Goal: Task Accomplishment & Management: Manage account settings

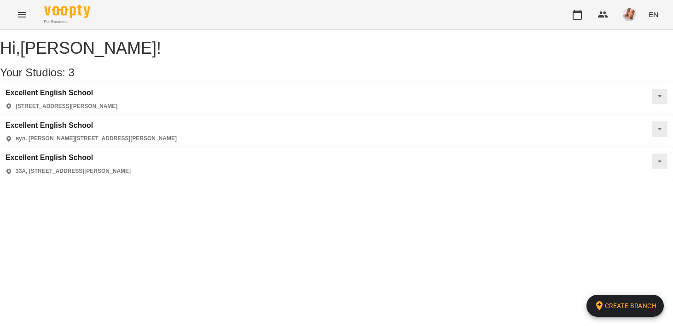
click at [177, 122] on div "Excellent English School вул. [PERSON_NAME][STREET_ADDRESS][PERSON_NAME]" at bounding box center [91, 133] width 171 height 22
click at [177, 122] on h3 "Excellent English School" at bounding box center [91, 126] width 171 height 8
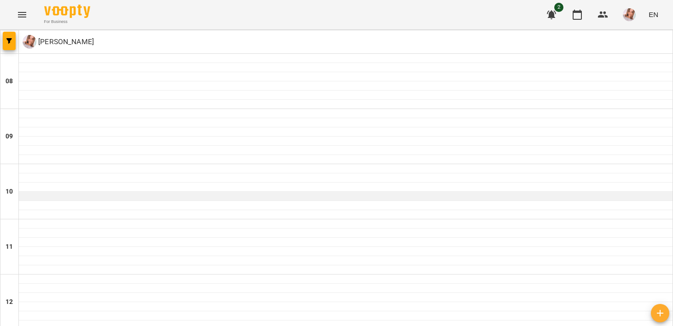
scroll to position [507, 0]
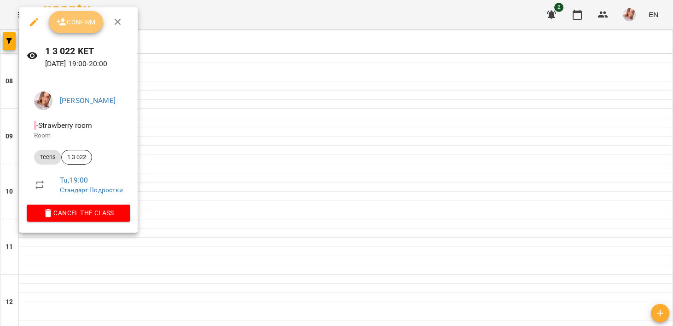
click at [87, 25] on span "Confirm" at bounding box center [76, 22] width 40 height 11
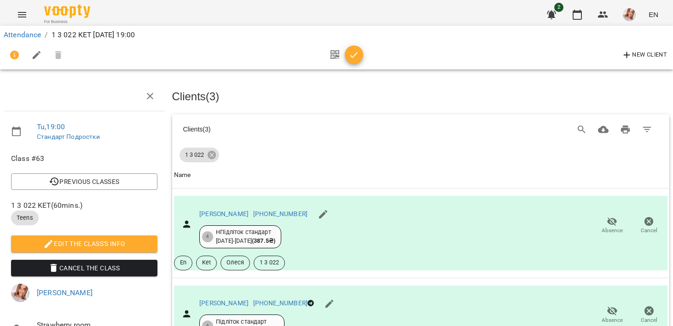
click at [352, 64] on div at bounding box center [344, 55] width 38 height 22
click at [356, 52] on icon "button" at bounding box center [353, 55] width 11 height 11
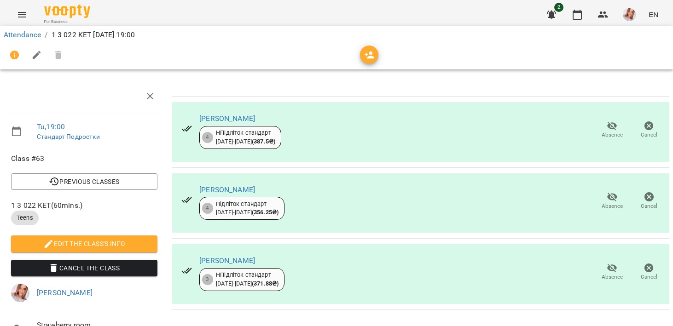
click at [19, 16] on icon "Menu" at bounding box center [22, 14] width 11 height 11
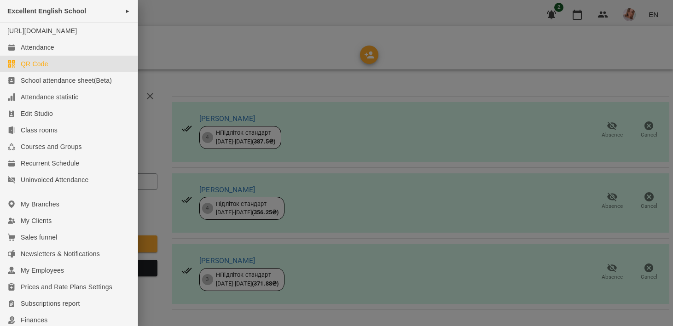
click at [26, 67] on link "QR Code" at bounding box center [69, 64] width 138 height 17
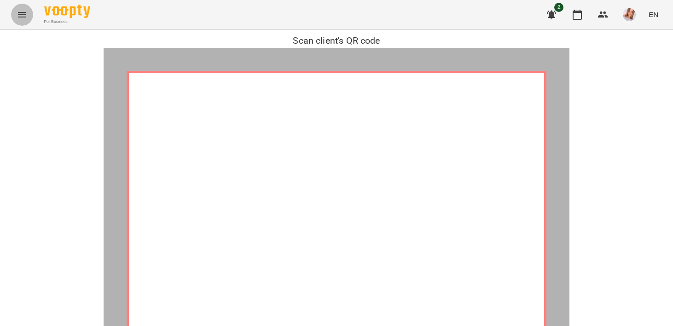
click at [17, 11] on icon "Menu" at bounding box center [22, 14] width 11 height 11
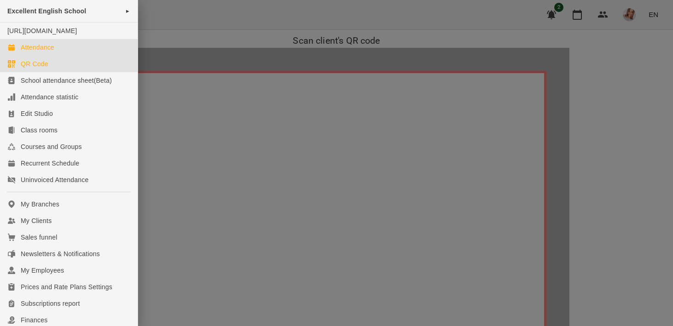
click at [29, 52] on div "Attendance" at bounding box center [38, 47] width 34 height 9
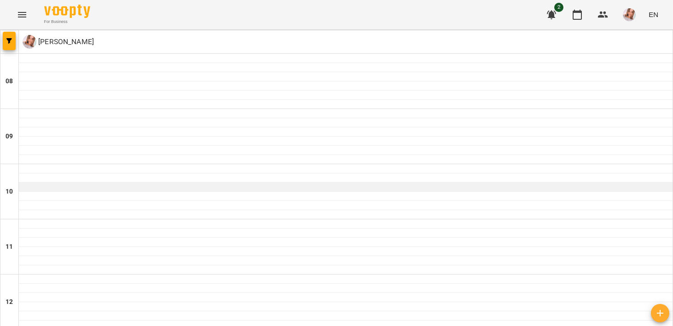
scroll to position [507, 0]
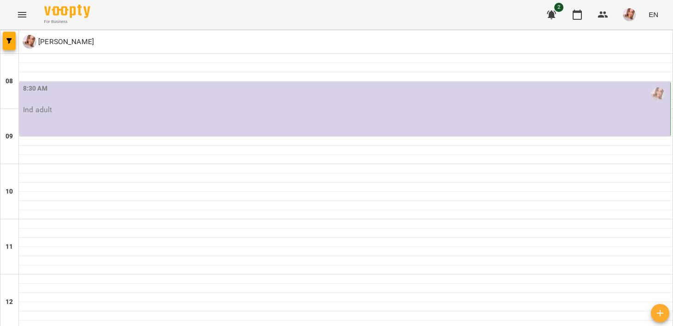
click at [235, 114] on div "8:30 AM Ind adult" at bounding box center [345, 99] width 645 height 30
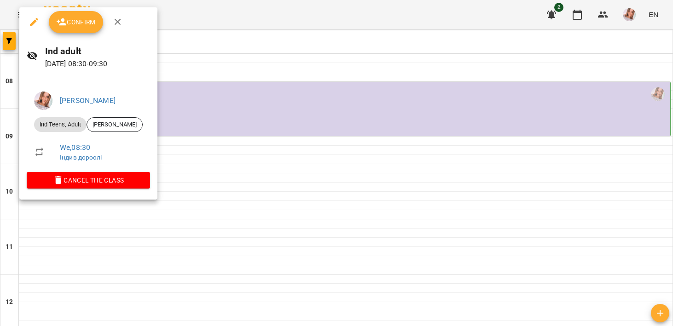
click at [88, 28] on button "Confirm" at bounding box center [76, 22] width 54 height 22
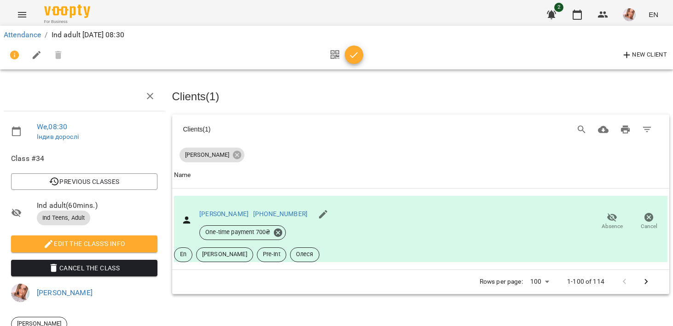
click at [353, 57] on icon "button" at bounding box center [354, 55] width 8 height 6
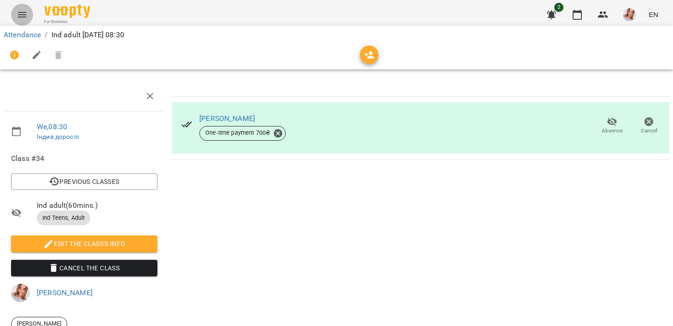
click at [20, 15] on icon "Menu" at bounding box center [22, 14] width 11 height 11
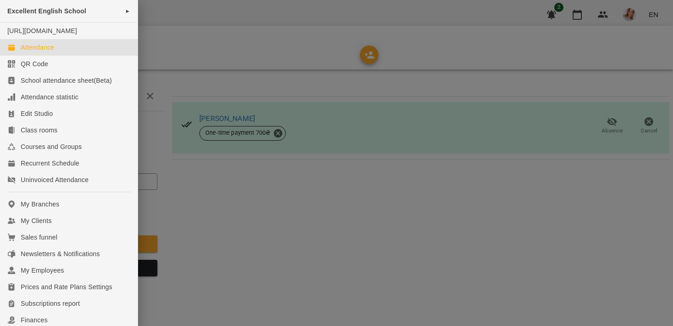
click at [41, 52] on div "Attendance" at bounding box center [38, 47] width 34 height 9
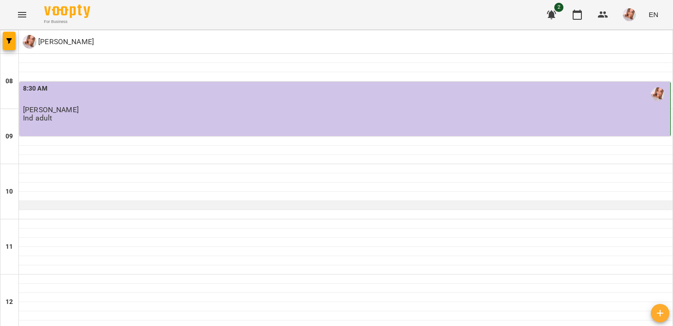
scroll to position [507, 0]
